Goal: Task Accomplishment & Management: Manage account settings

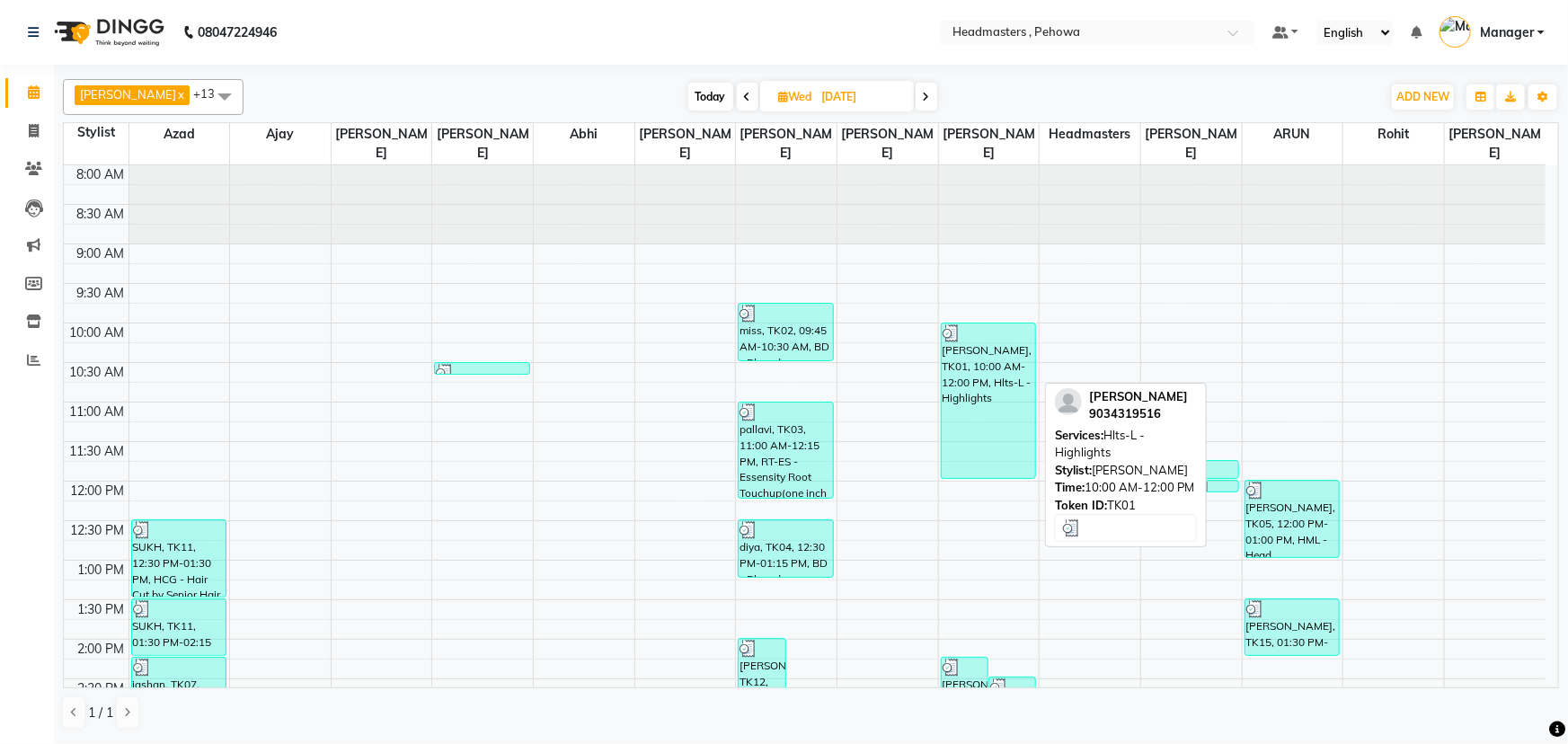
scroll to position [81, 0]
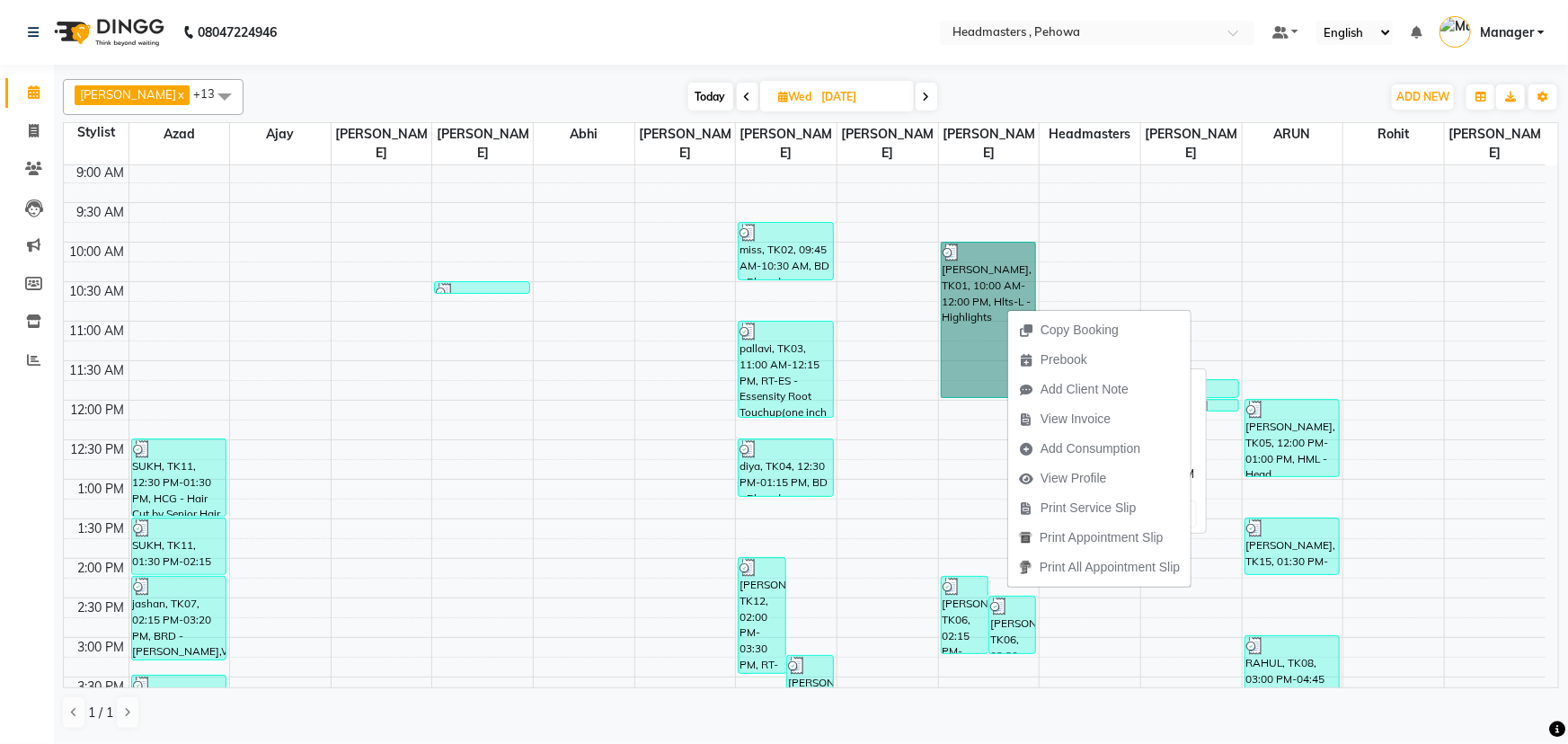
click at [989, 288] on link "[PERSON_NAME], TK01, 10:00 AM-12:00 PM, Hlts-L - Highlights" at bounding box center [988, 319] width 96 height 156
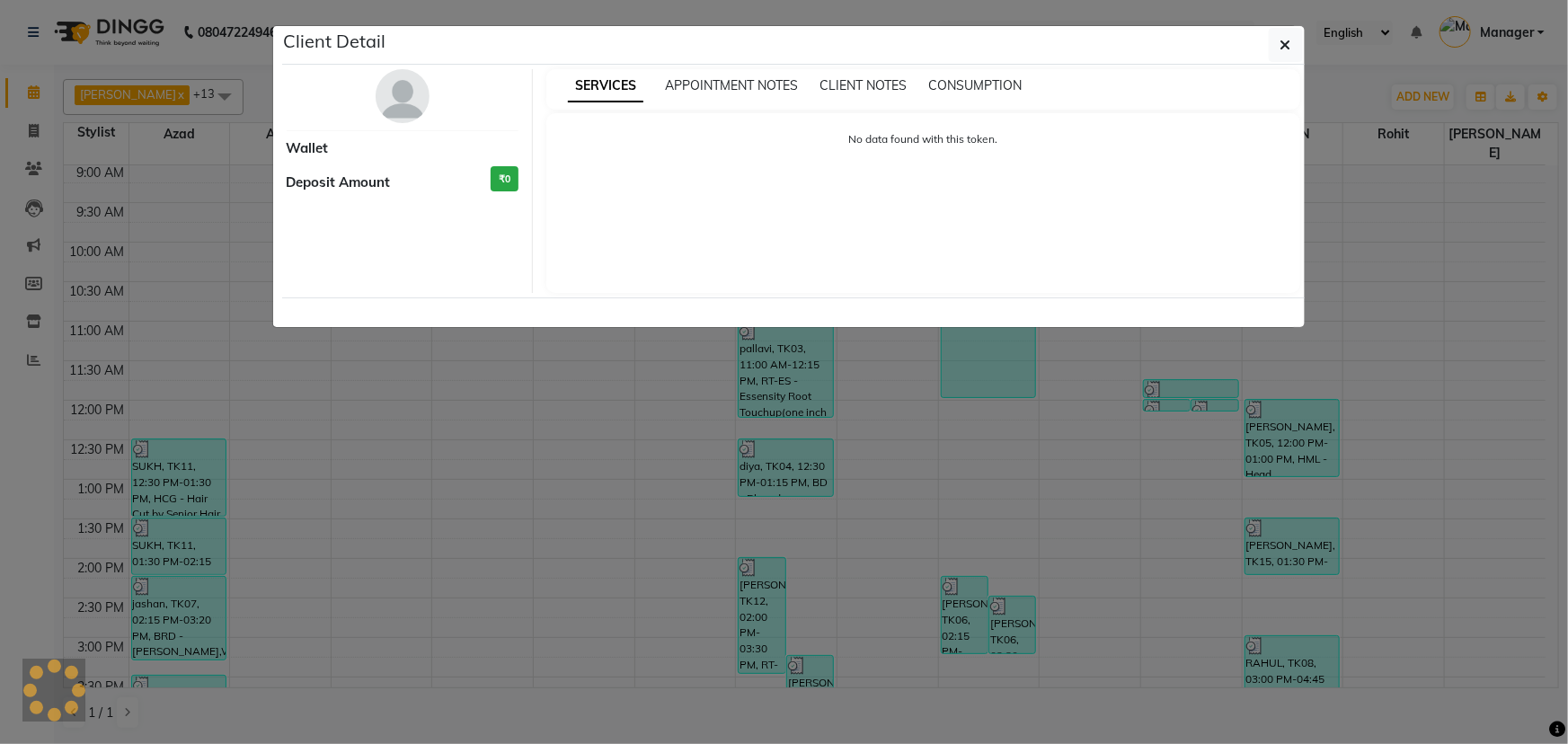
select select "3"
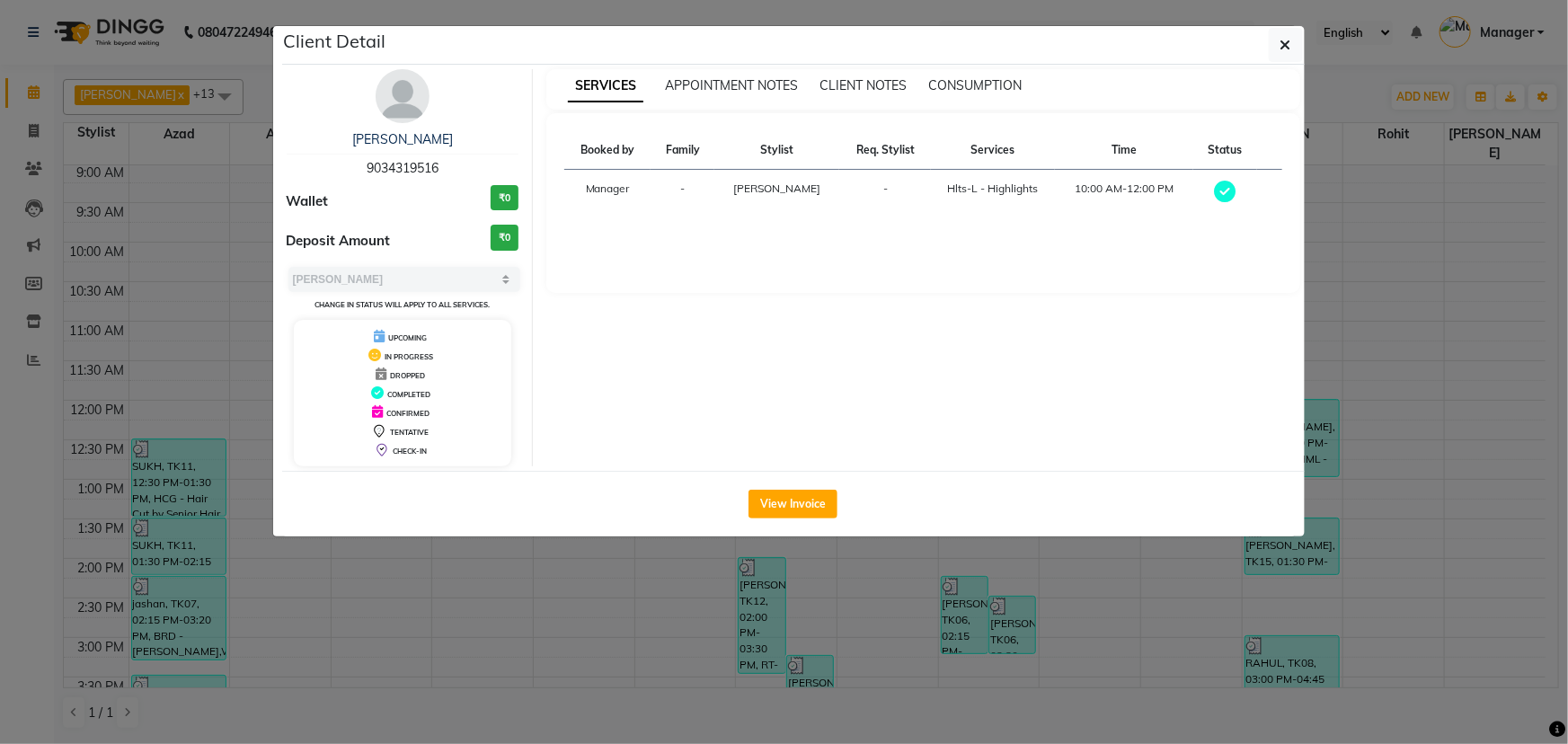
click at [440, 157] on div "[PERSON_NAME] 9034319516" at bounding box center [402, 154] width 232 height 47
copy span "9034319516"
click at [1277, 46] on button "button" at bounding box center [1285, 45] width 34 height 34
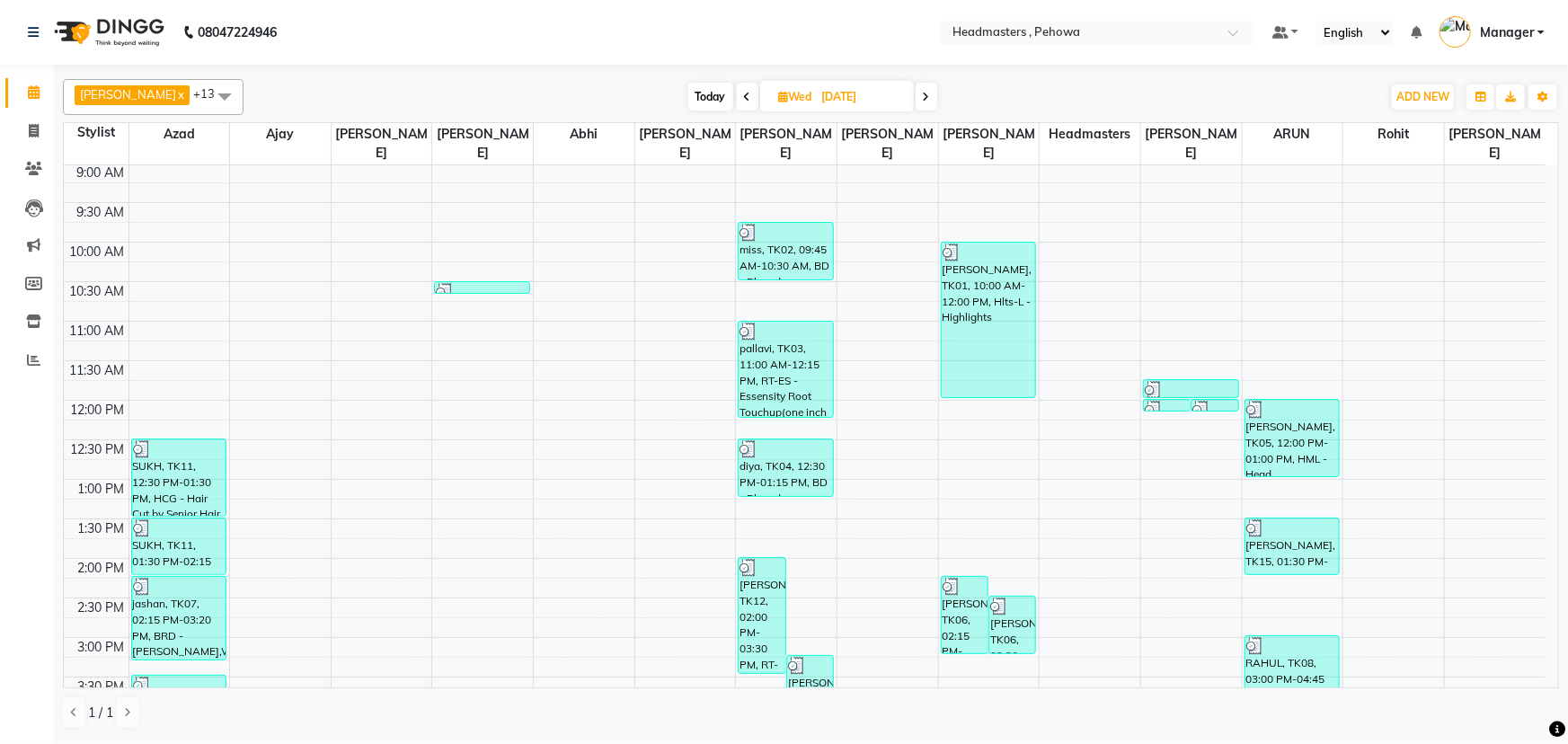
click at [922, 96] on icon at bounding box center [926, 97] width 8 height 10
type input "[DATE]"
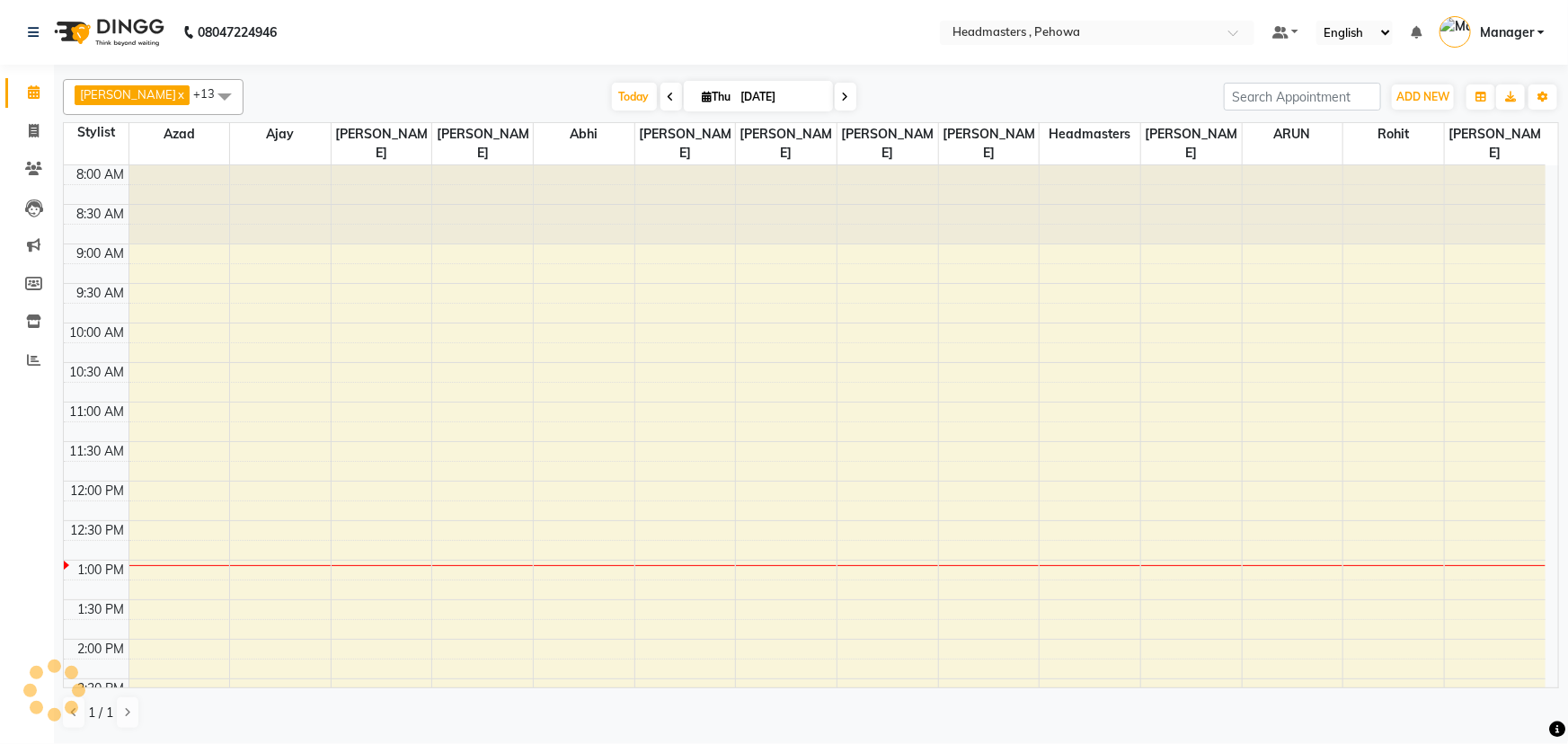
scroll to position [394, 0]
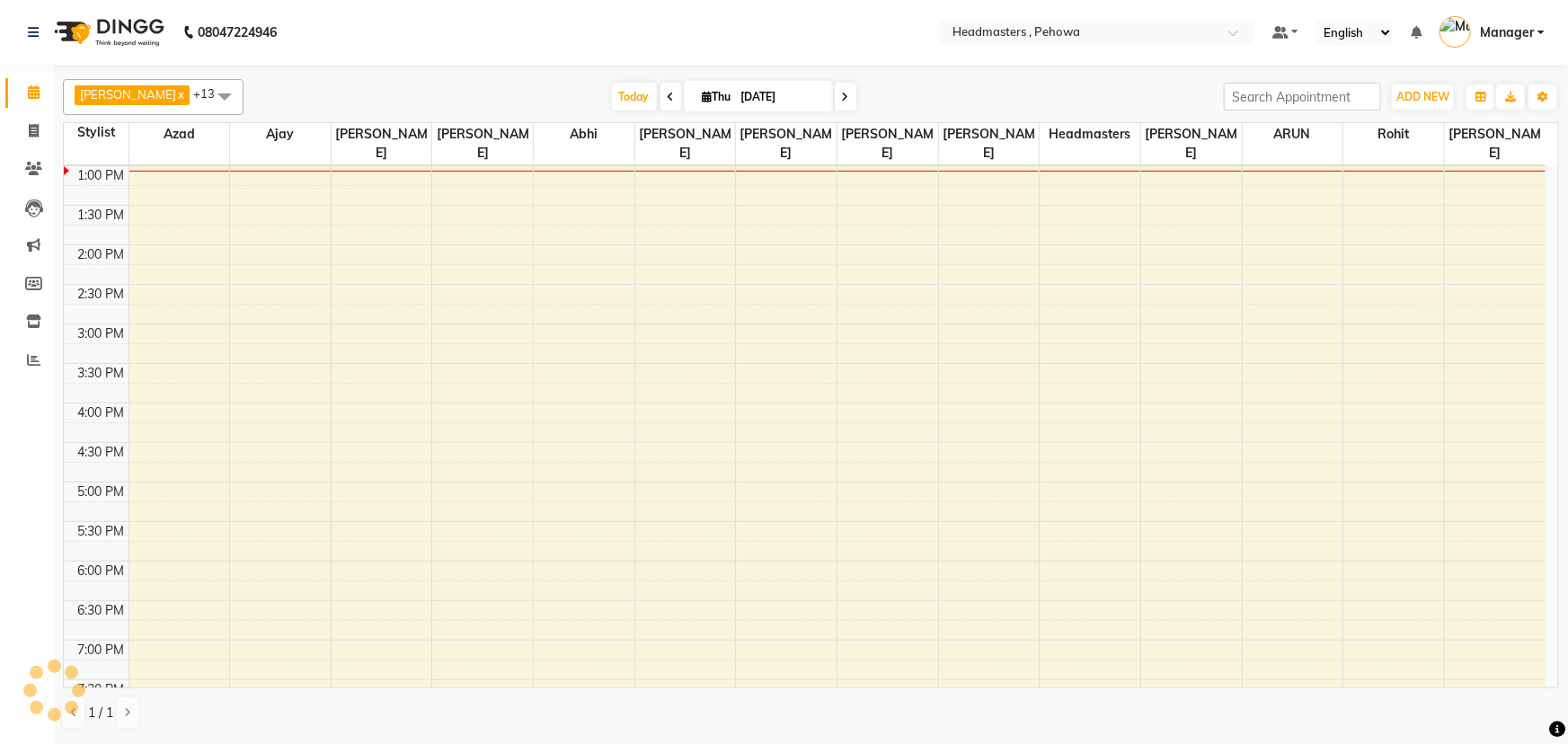
click at [841, 264] on td at bounding box center [837, 274] width 1417 height 20
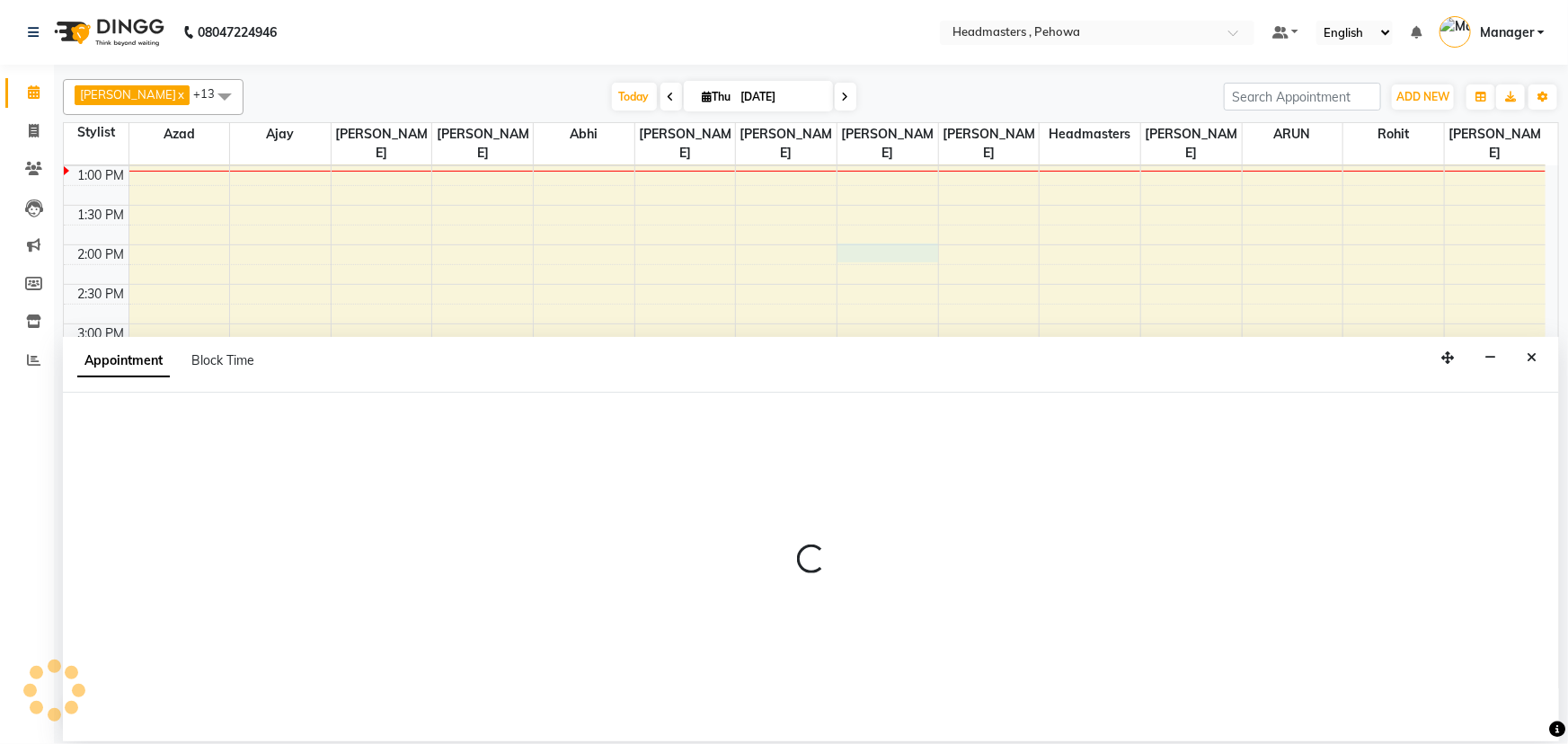
select select "70724"
select select "840"
select select "tentative"
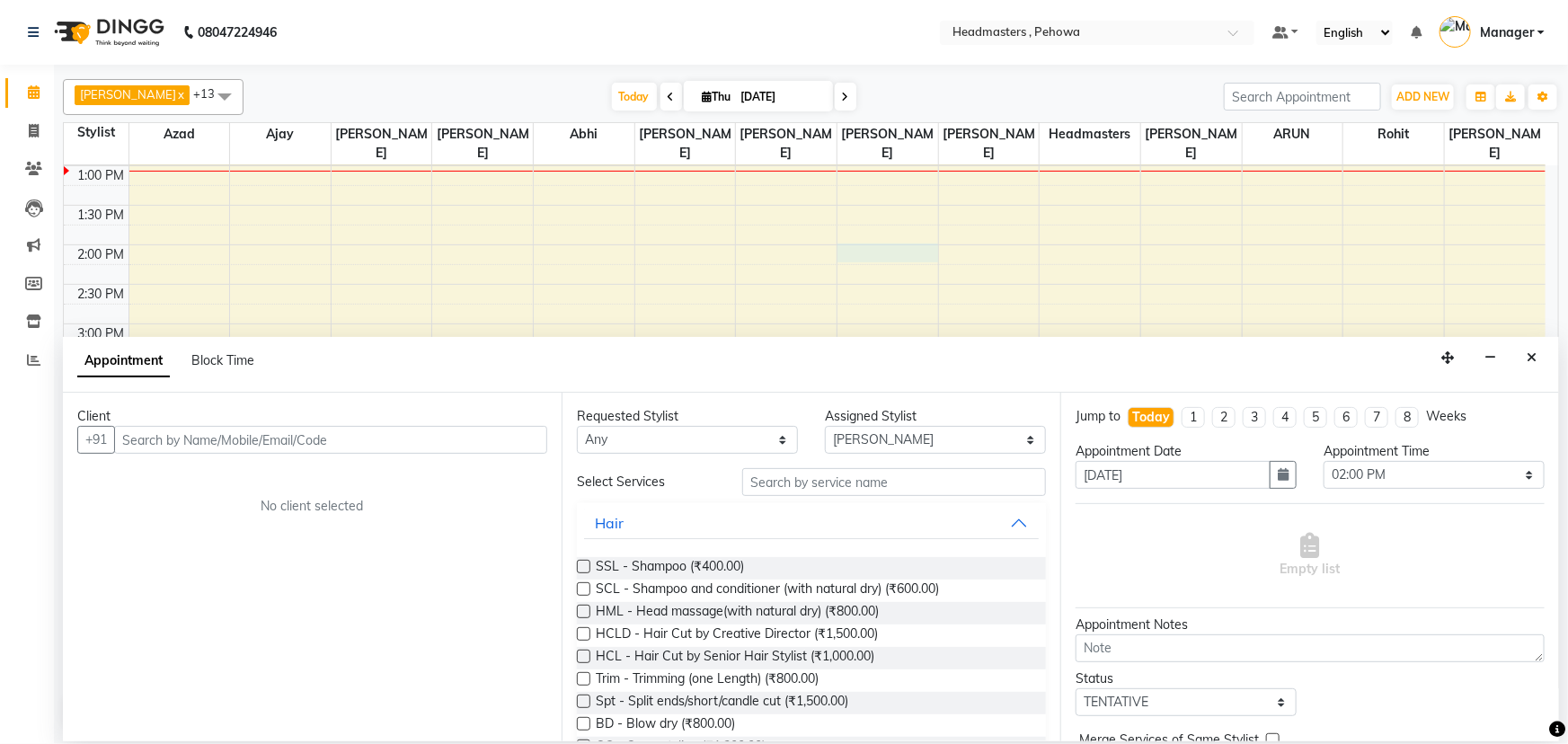
click at [290, 442] on input "text" at bounding box center [330, 439] width 433 height 27
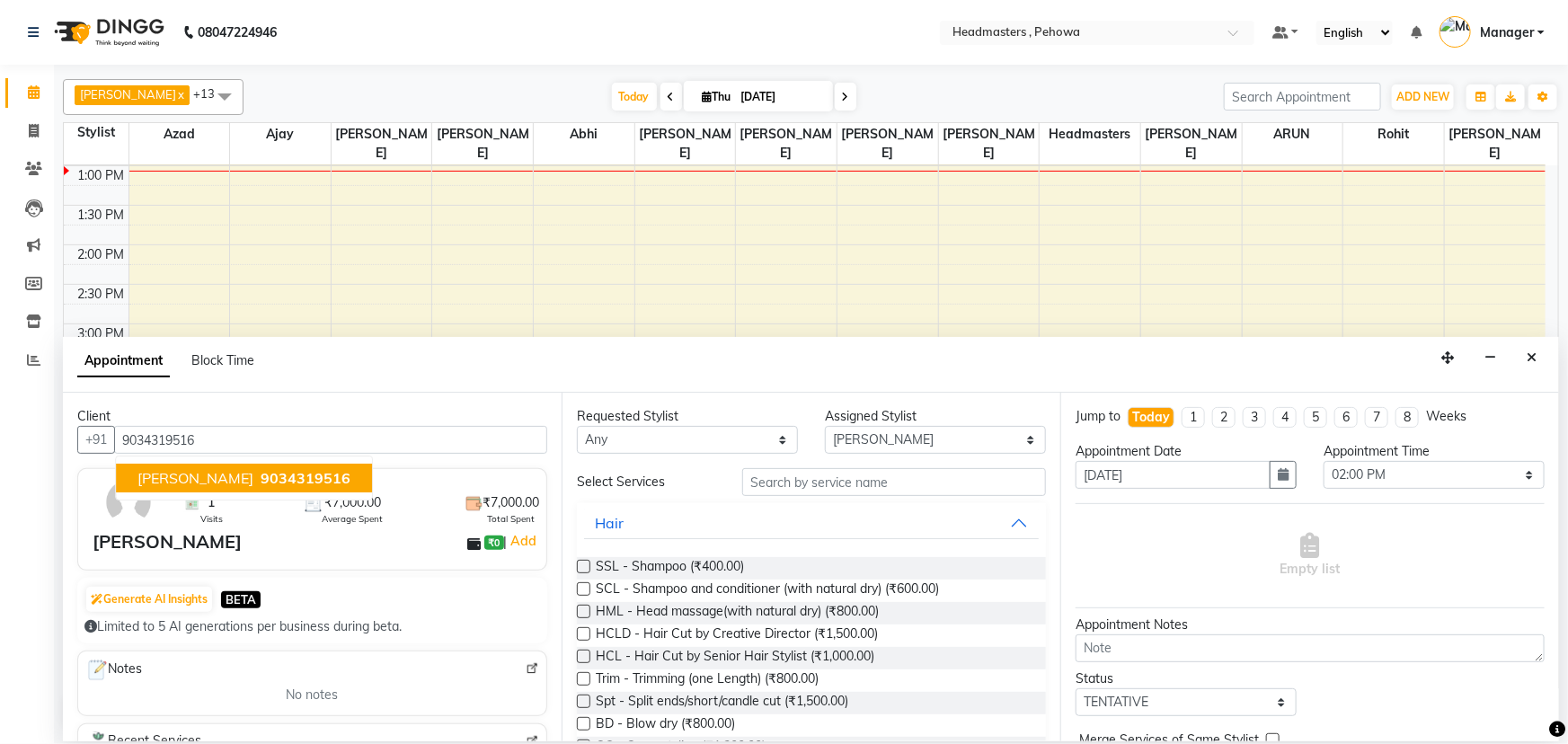
click at [283, 473] on span "9034319516" at bounding box center [305, 478] width 90 height 18
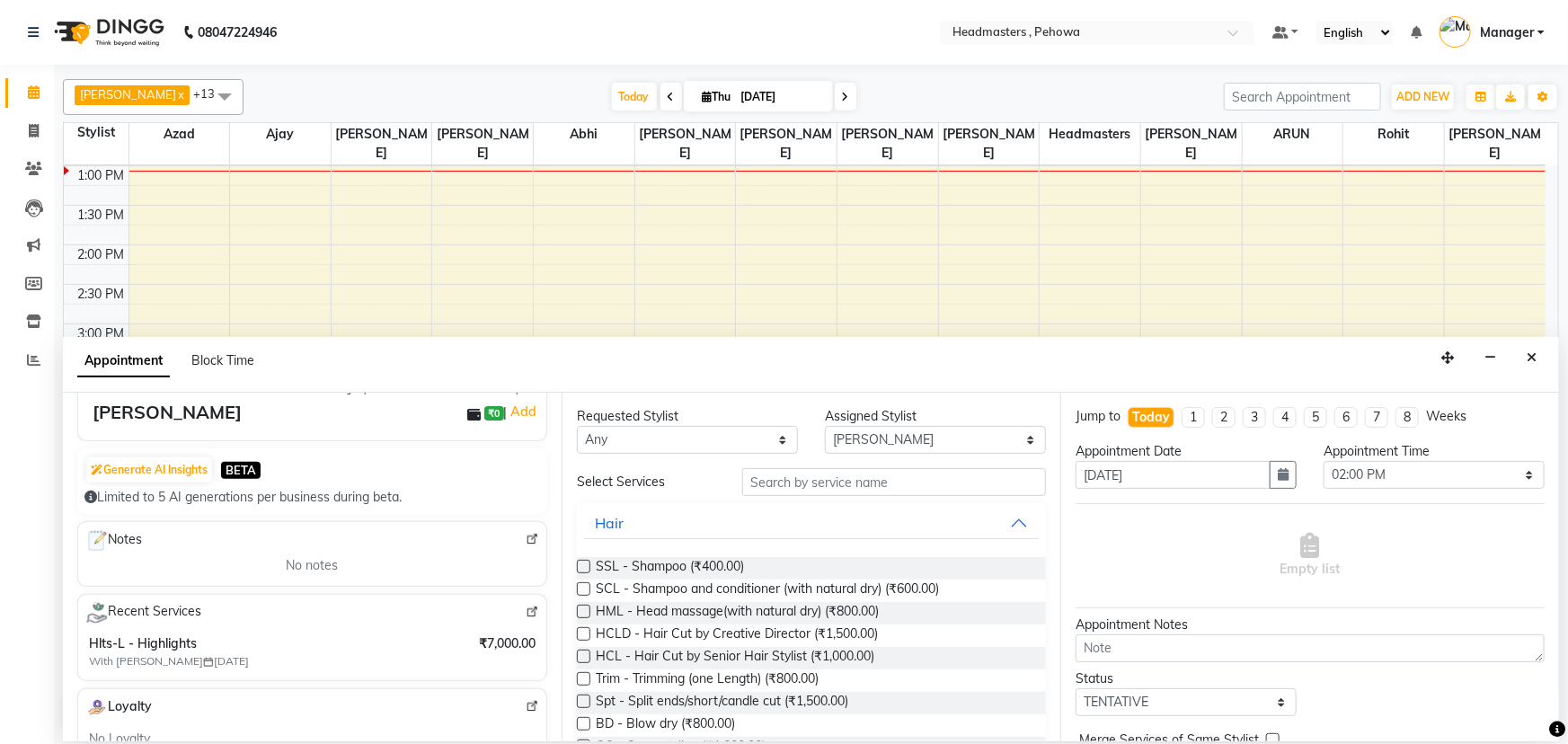
scroll to position [0, 0]
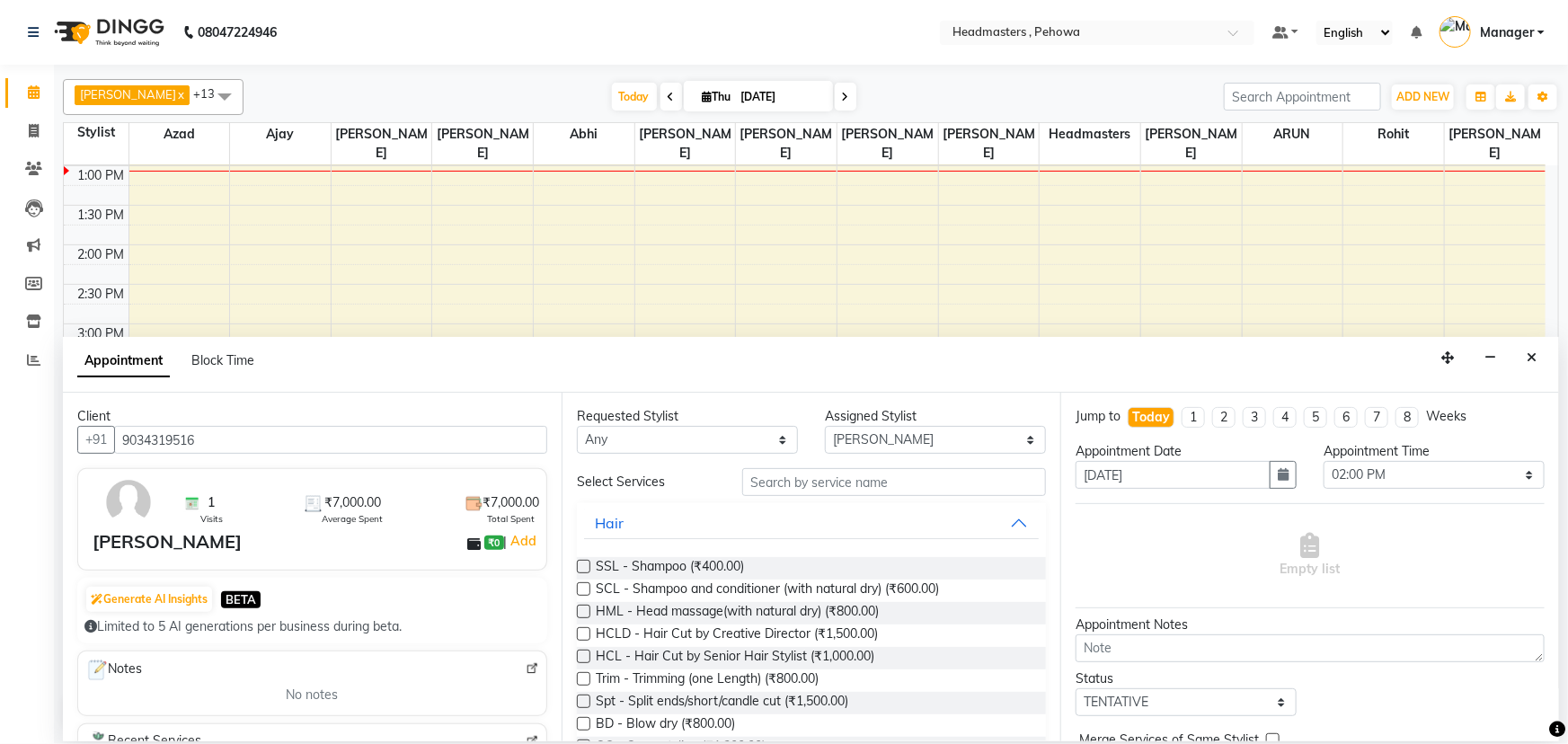
type input "9034319516"
click at [668, 432] on select "Any Abhi [PERSON_NAME] [PERSON_NAME] [PERSON_NAME] [PERSON_NAME] Headmasters [P…" at bounding box center [686, 439] width 221 height 27
select select "71125"
click at [576, 426] on select "Any Abhi [PERSON_NAME] [PERSON_NAME] [PERSON_NAME] [PERSON_NAME] Headmasters [P…" at bounding box center [686, 439] width 221 height 27
select select "71125"
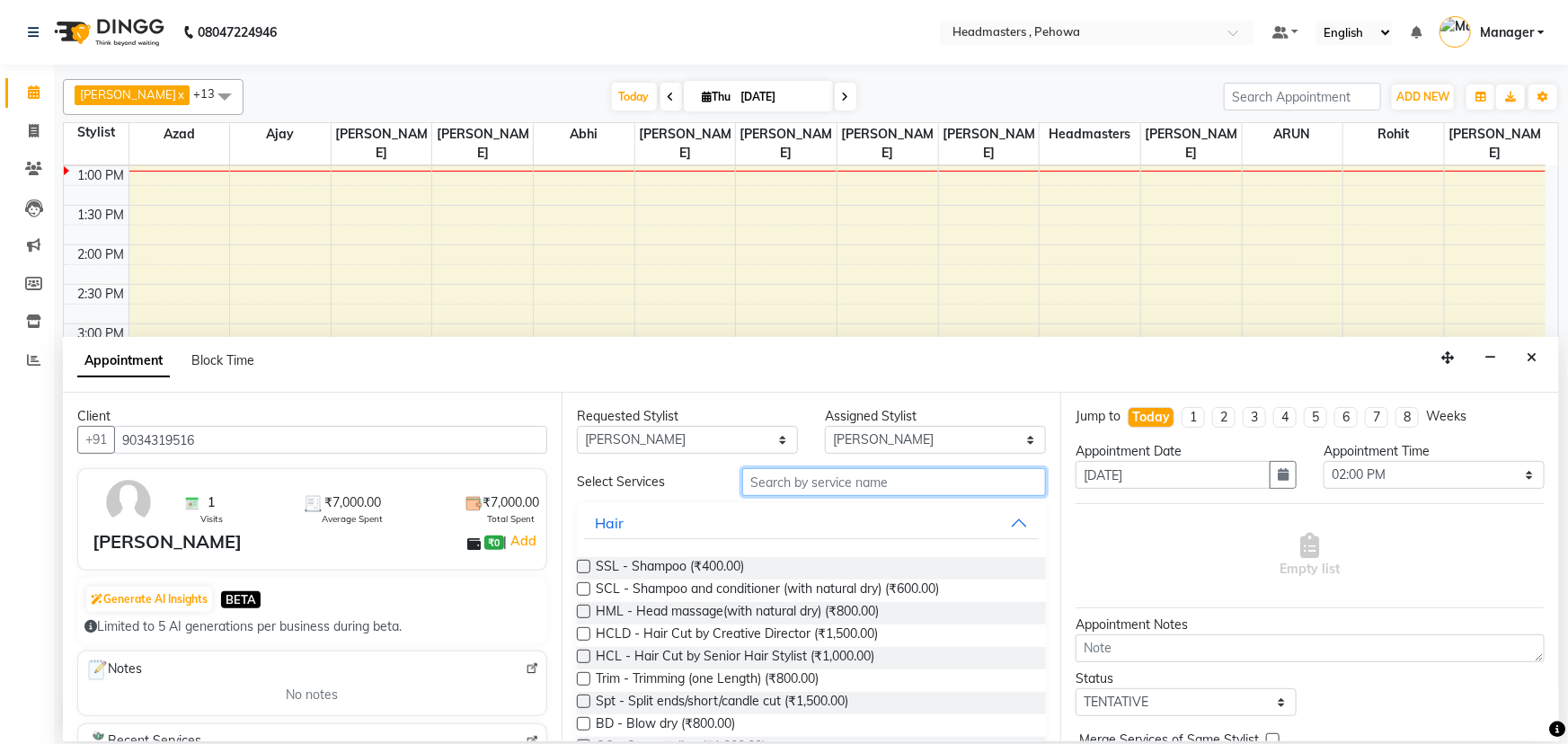
click at [867, 476] on input "text" at bounding box center [894, 481] width 303 height 27
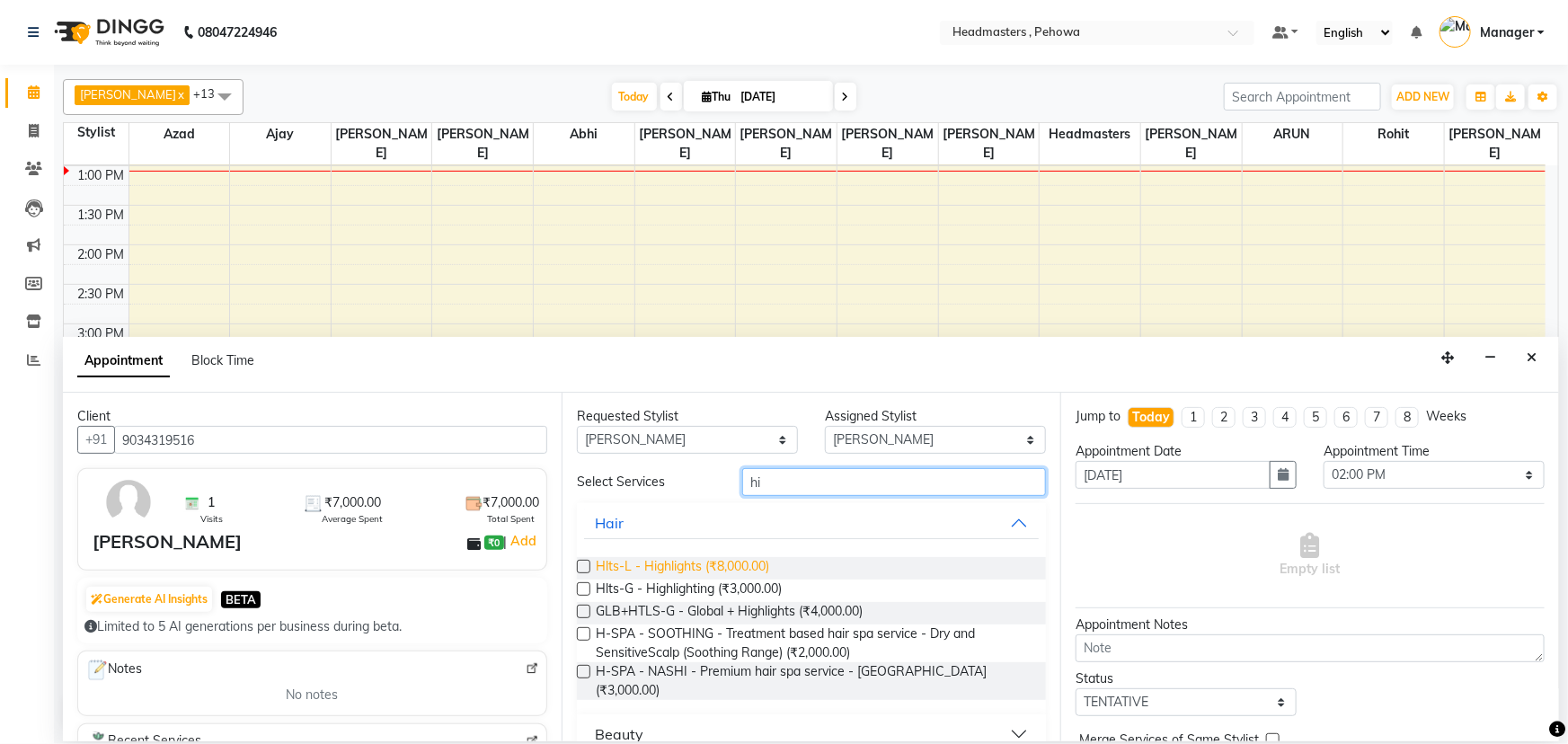
type input "hi"
click at [700, 568] on span "Hlts-L - Highlights (₹8,000.00)" at bounding box center [682, 569] width 173 height 23
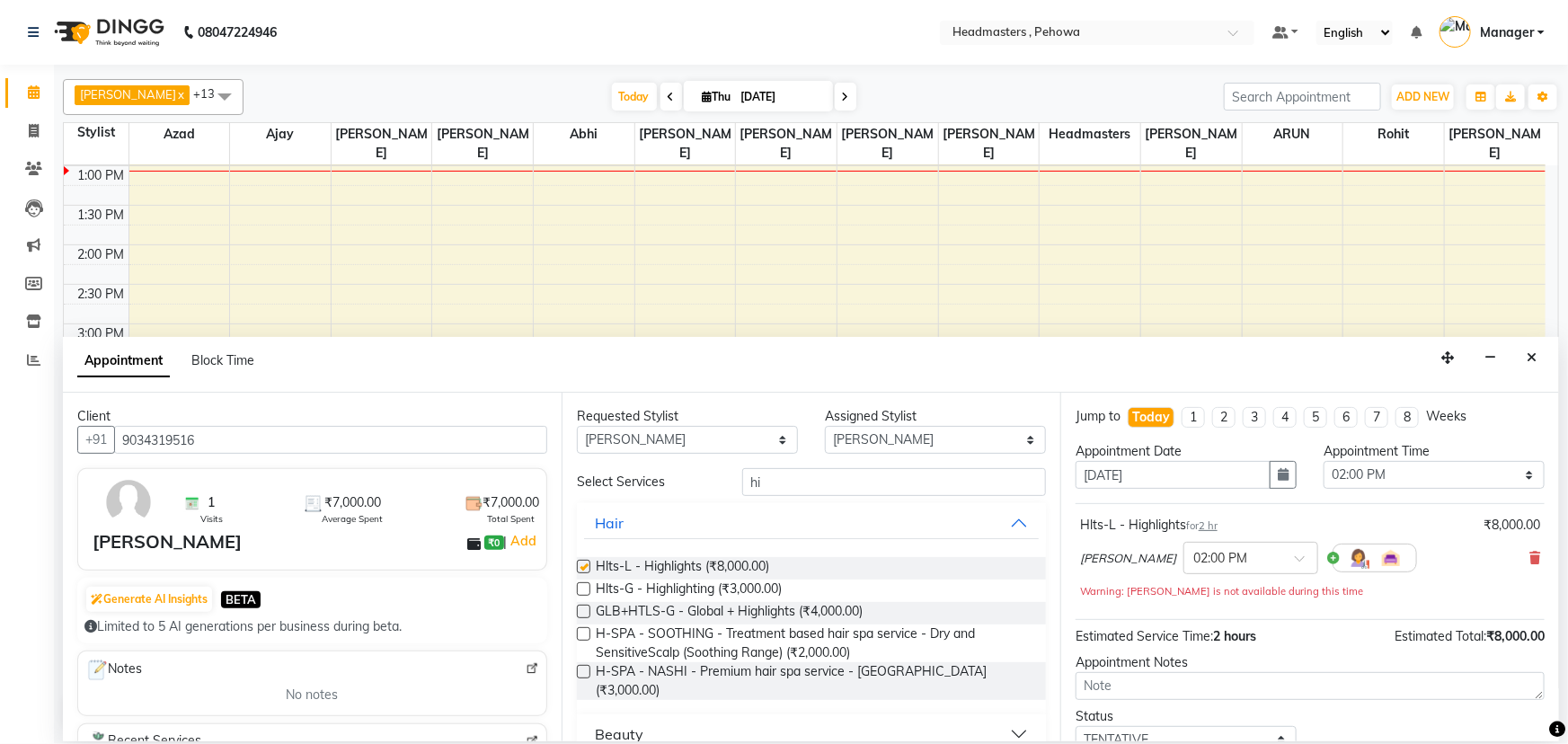
checkbox input "false"
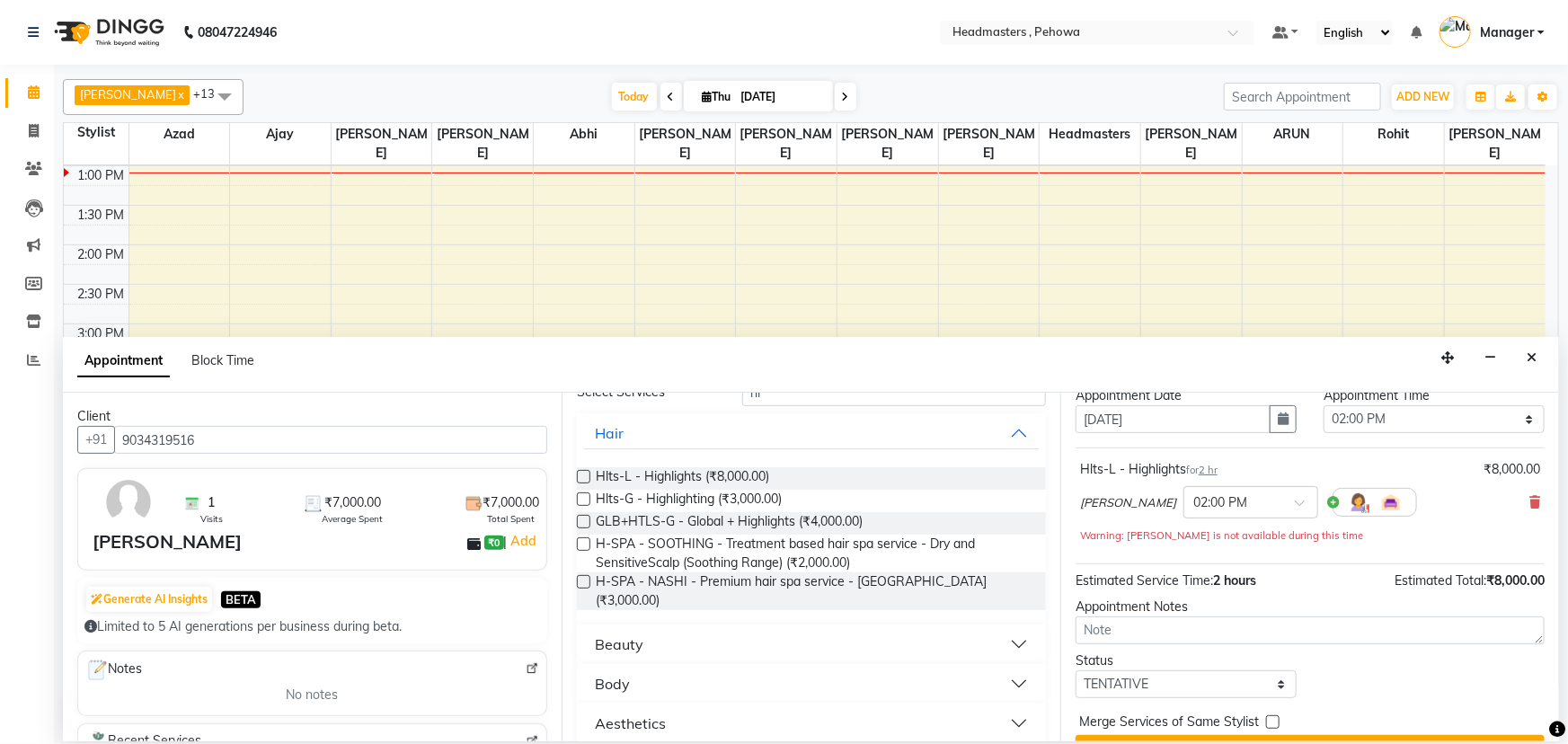
scroll to position [95, 0]
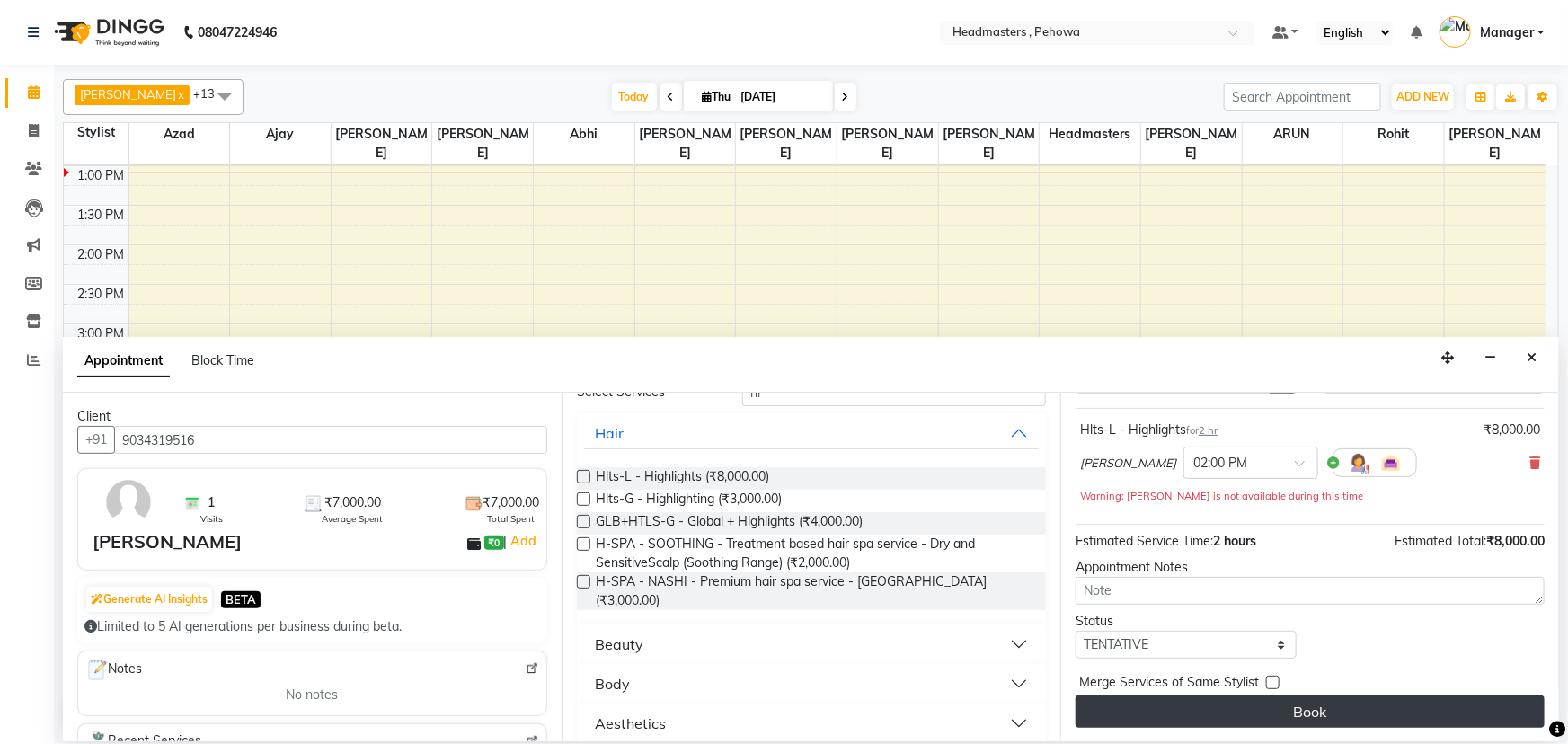
click at [1342, 717] on button "Book" at bounding box center [1309, 712] width 469 height 32
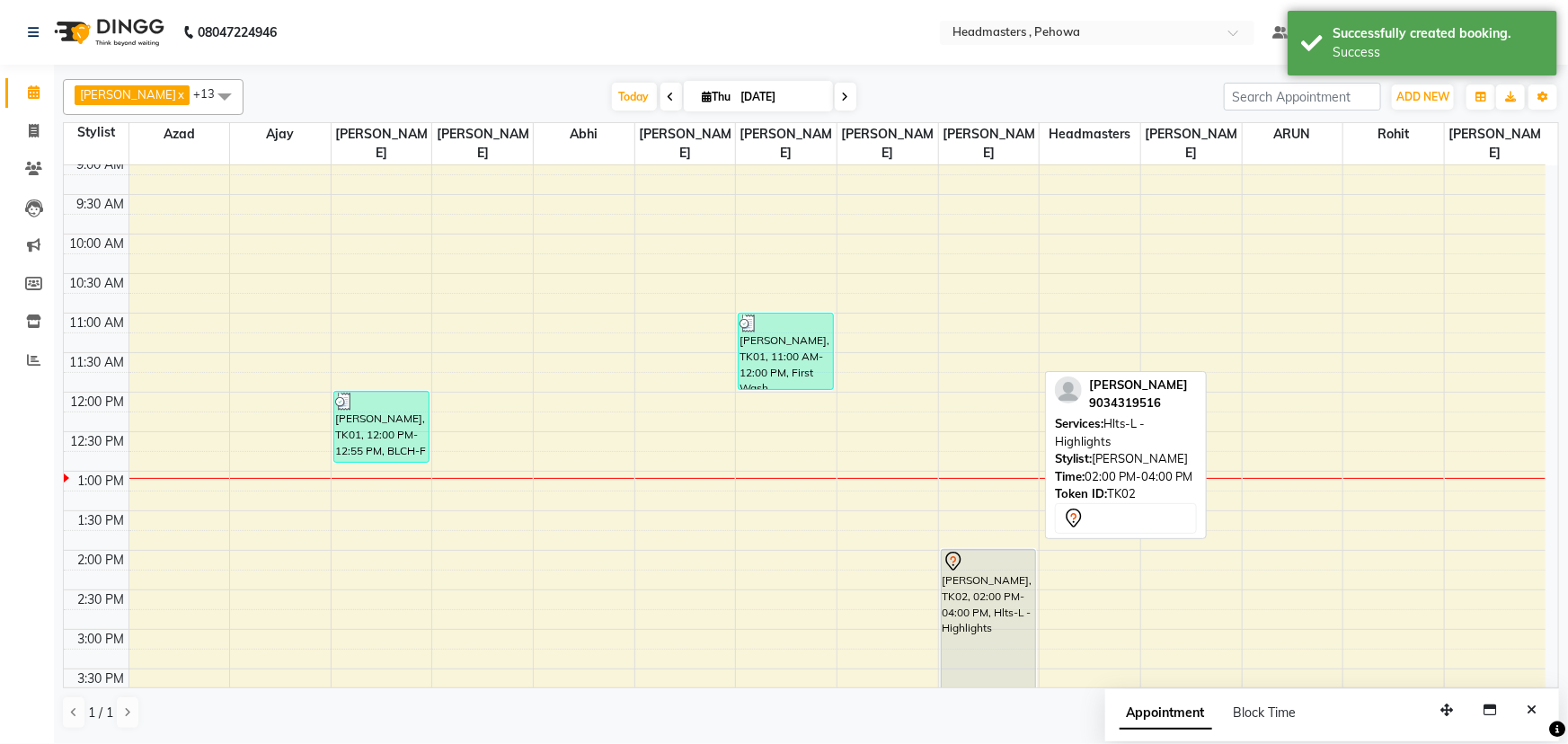
scroll to position [67, 0]
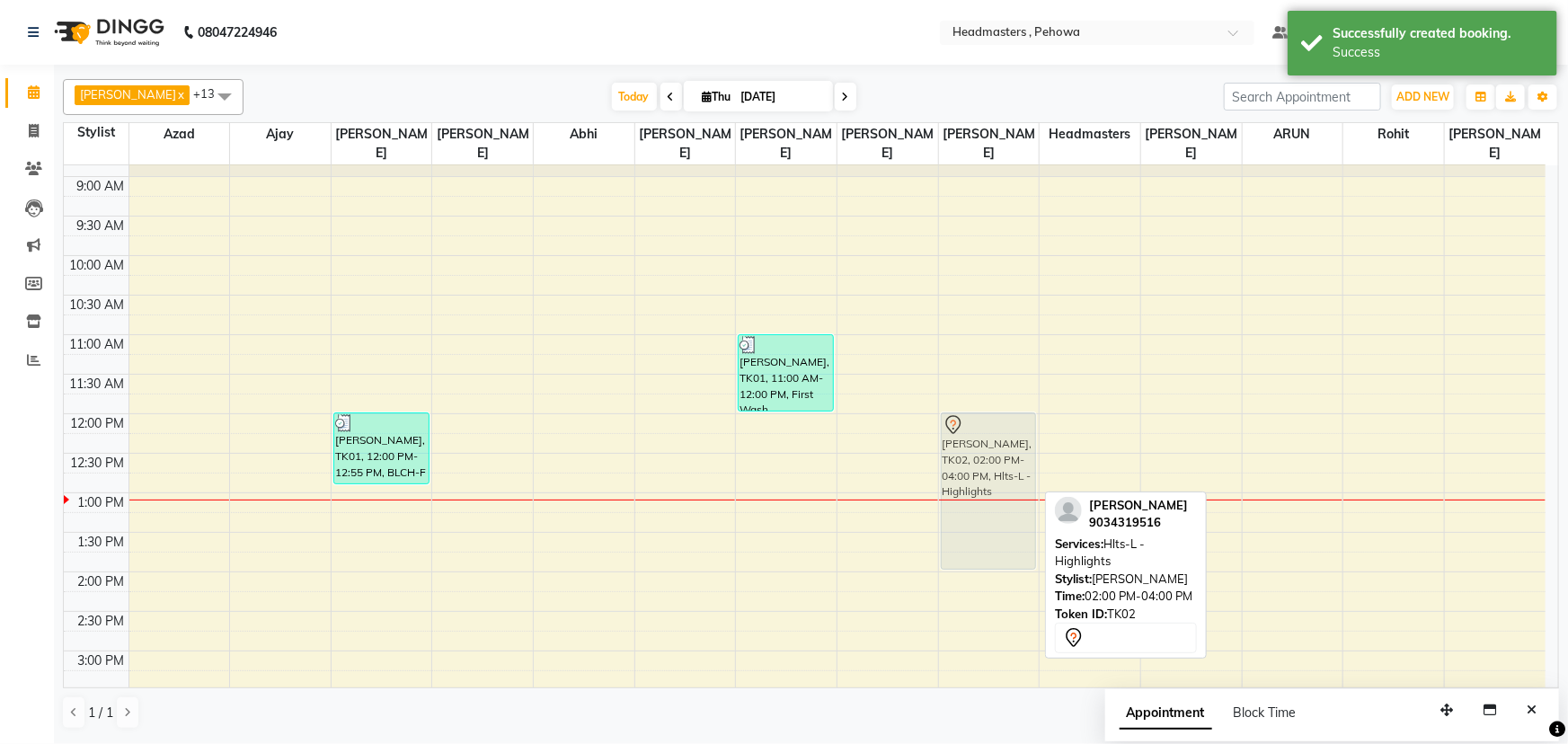
drag, startPoint x: 979, startPoint y: 586, endPoint x: 998, endPoint y: 454, distance: 133.4
click at [1007, 443] on div "[PERSON_NAME], TK02, 02:00 PM-04:00 PM, Hlts-L - Highlights [PERSON_NAME], TK02…" at bounding box center [989, 650] width 100 height 1106
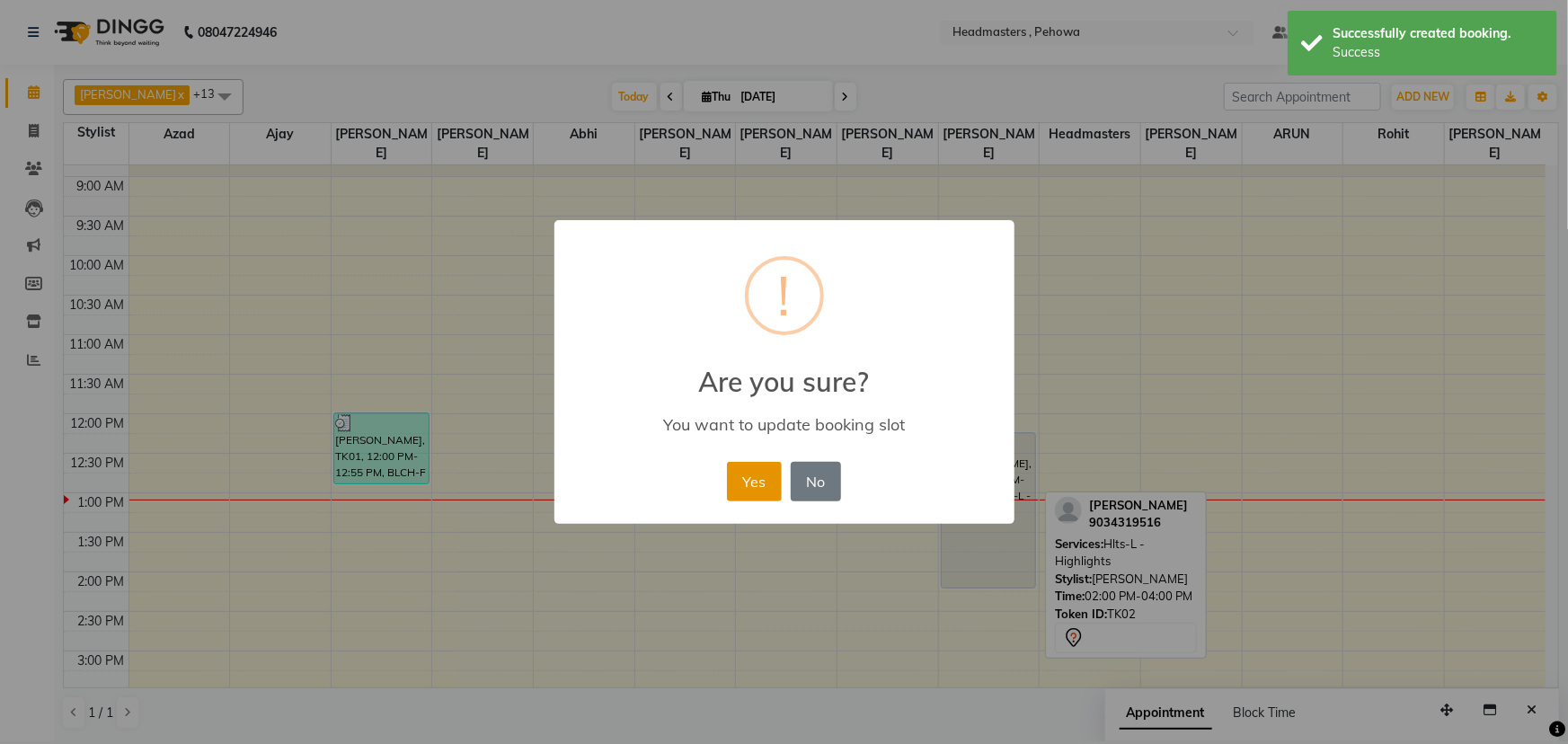
click at [748, 499] on button "Yes" at bounding box center [755, 481] width 55 height 40
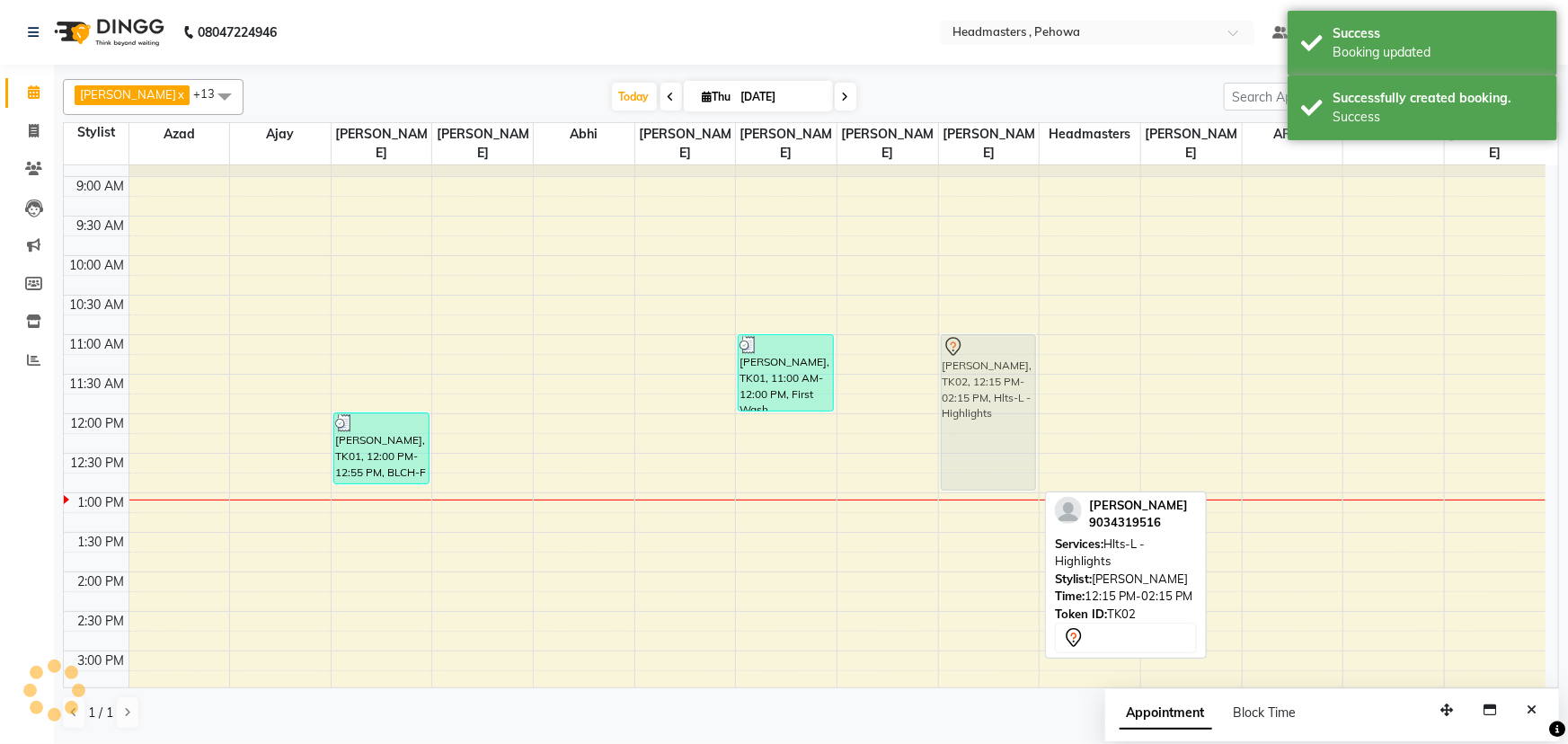
drag, startPoint x: 991, startPoint y: 462, endPoint x: 1012, endPoint y: 354, distance: 110.0
click at [1012, 354] on div "[PERSON_NAME], TK02, 12:15 PM-02:15 PM, Hlts-L - Highlights [PERSON_NAME], TK02…" at bounding box center [989, 650] width 100 height 1106
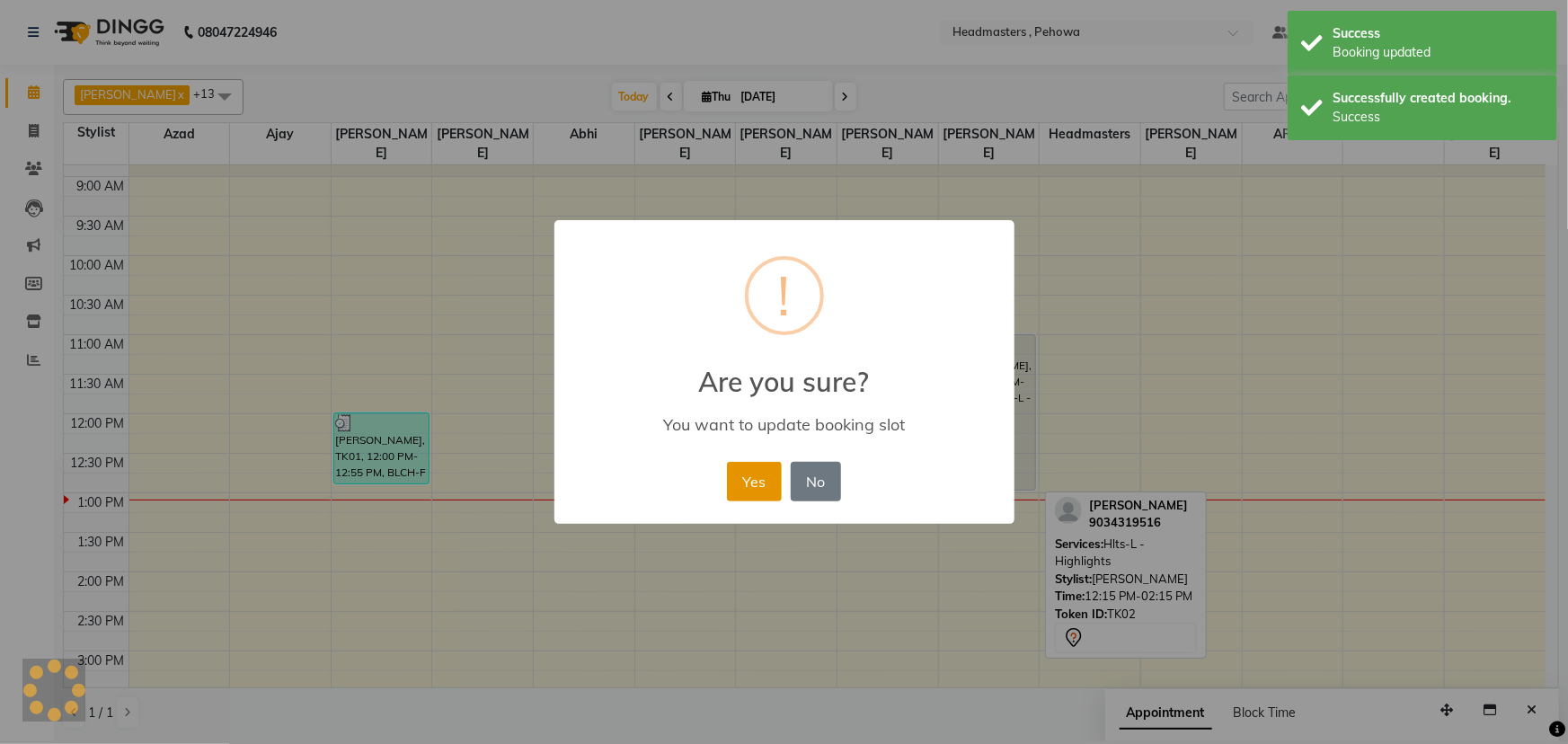
click at [745, 474] on button "Yes" at bounding box center [755, 481] width 55 height 40
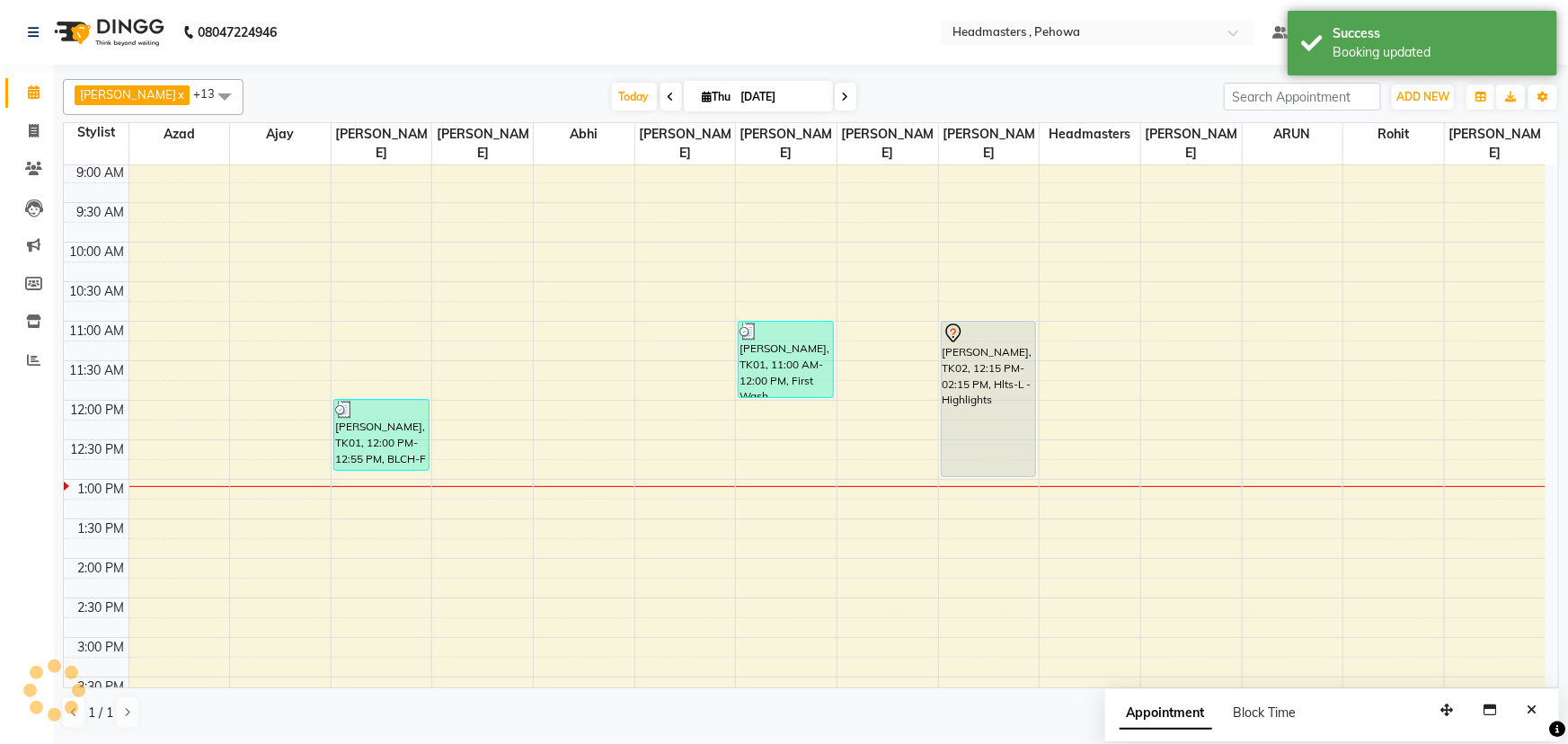
scroll to position [0, 0]
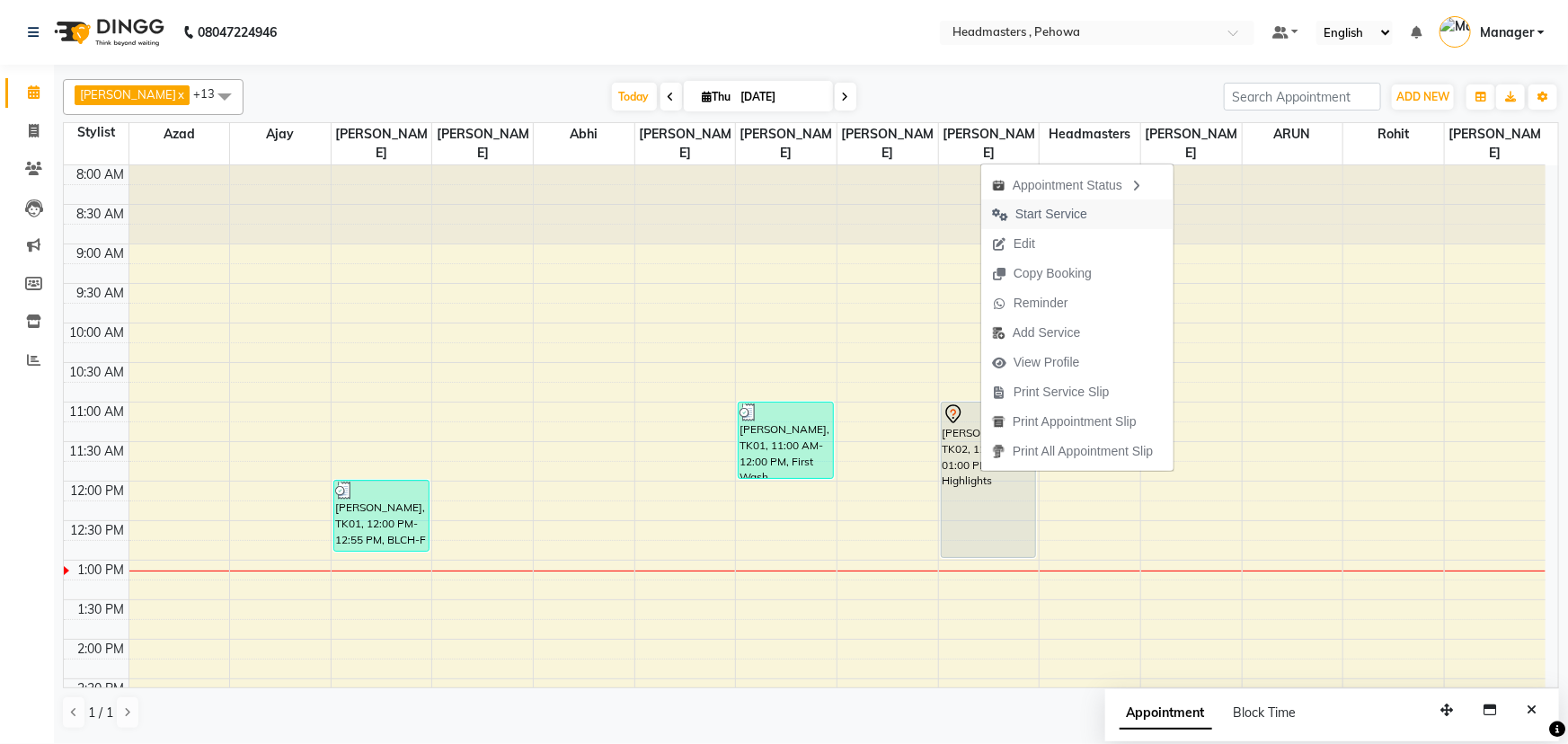
click at [1067, 212] on span "Start Service" at bounding box center [1051, 214] width 72 height 19
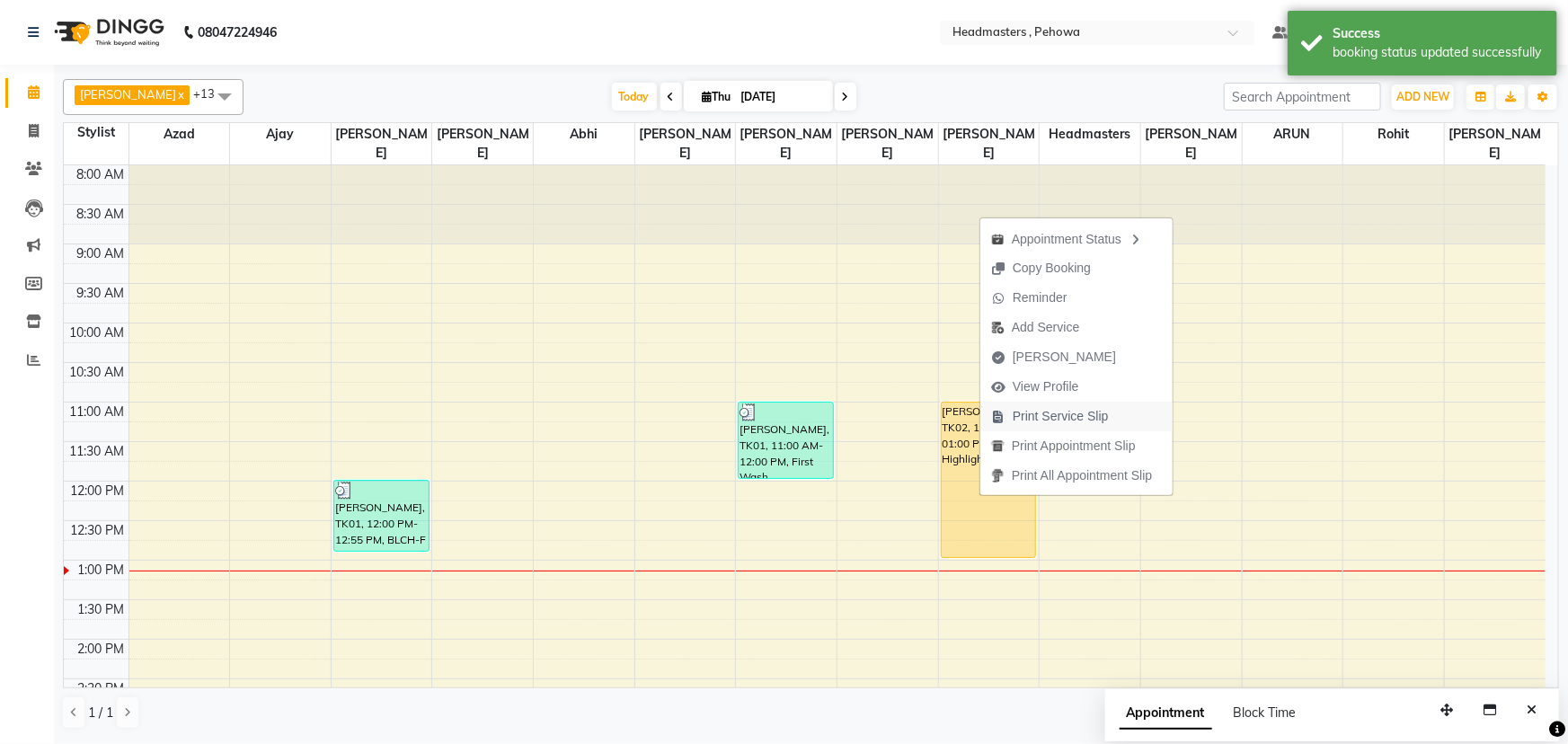
click at [1092, 415] on span "Print Service Slip" at bounding box center [1060, 416] width 96 height 19
